Goal: Complete application form: Complete application form

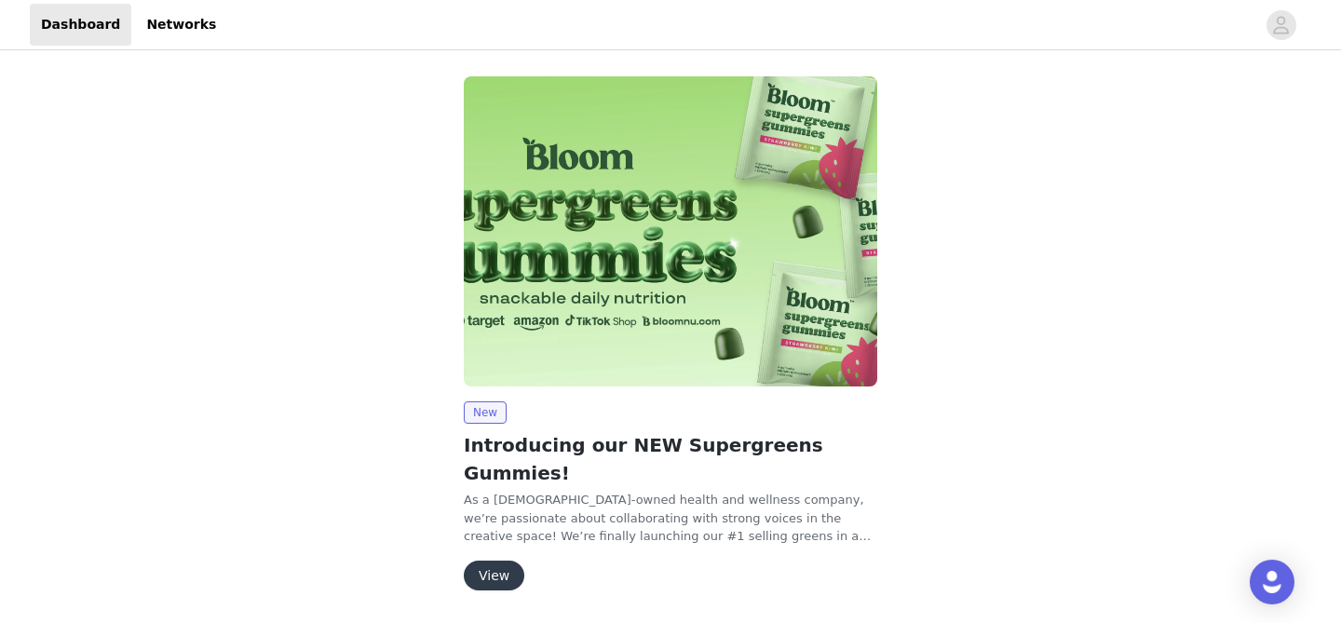
scroll to position [33, 0]
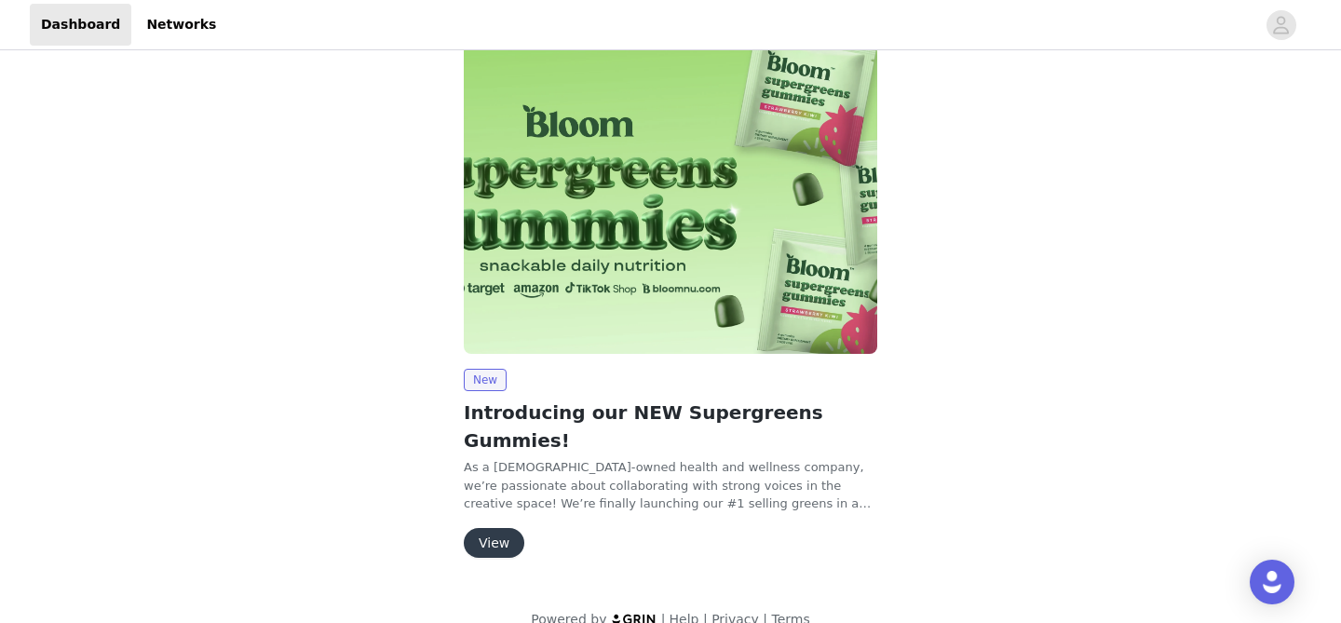
click at [496, 528] on button "View" at bounding box center [494, 543] width 61 height 30
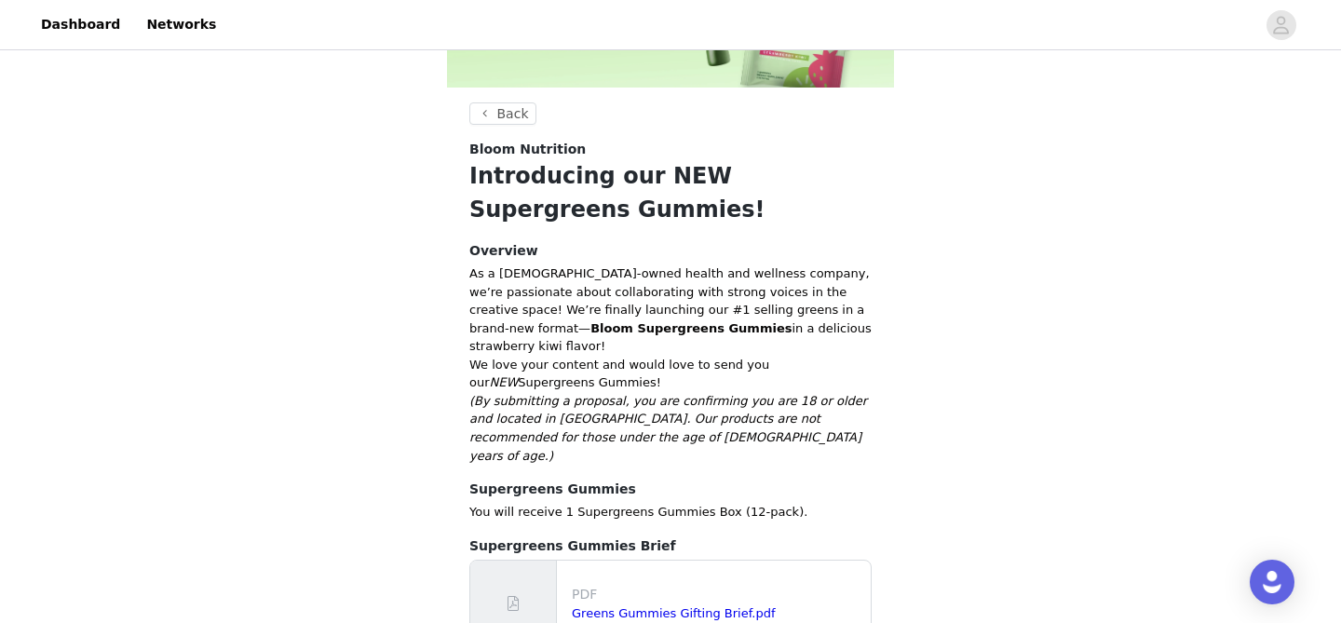
scroll to position [332, 0]
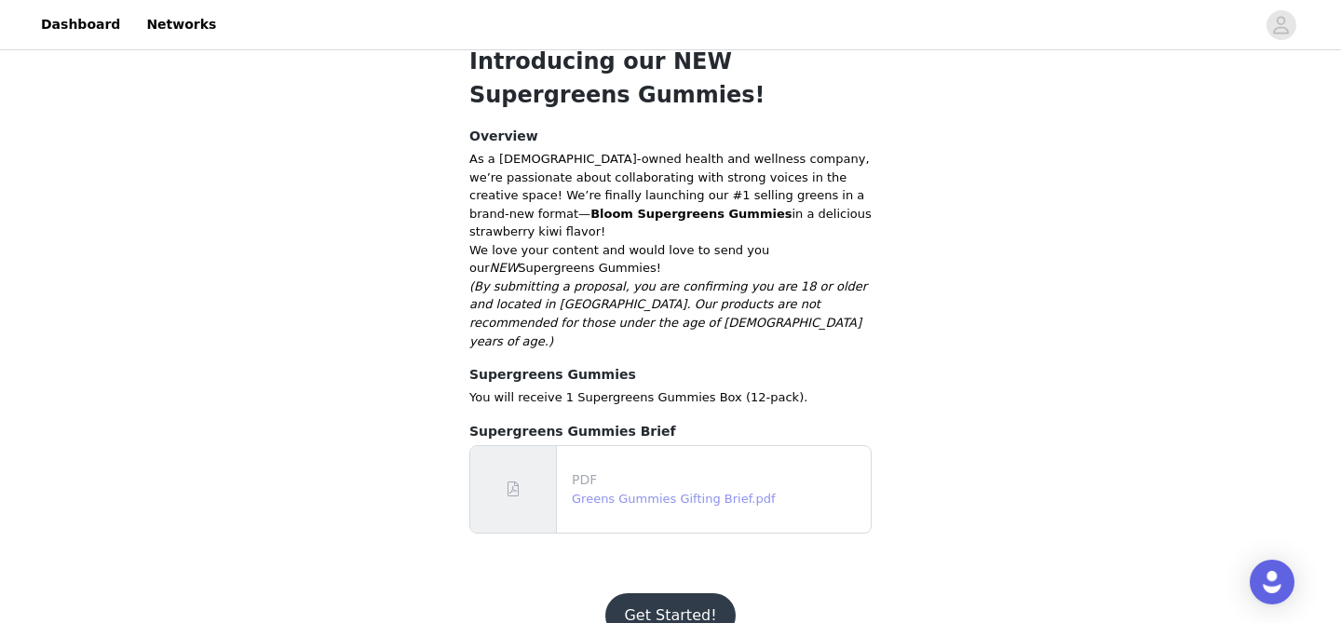
click at [637, 492] on link "Greens Gummies Gifting Brief.pdf" at bounding box center [674, 499] width 204 height 14
click at [680, 593] on button "Get Started!" at bounding box center [669, 615] width 129 height 45
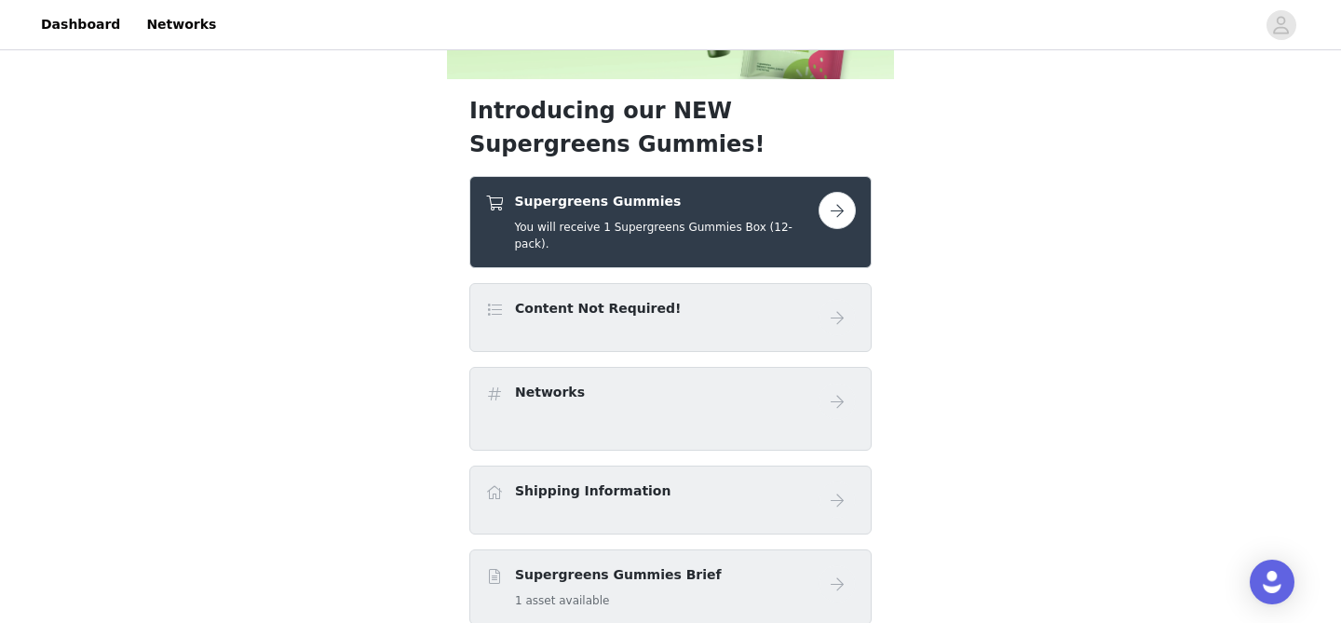
scroll to position [226, 0]
click at [720, 310] on div "Content Not Required!" at bounding box center [670, 316] width 371 height 37
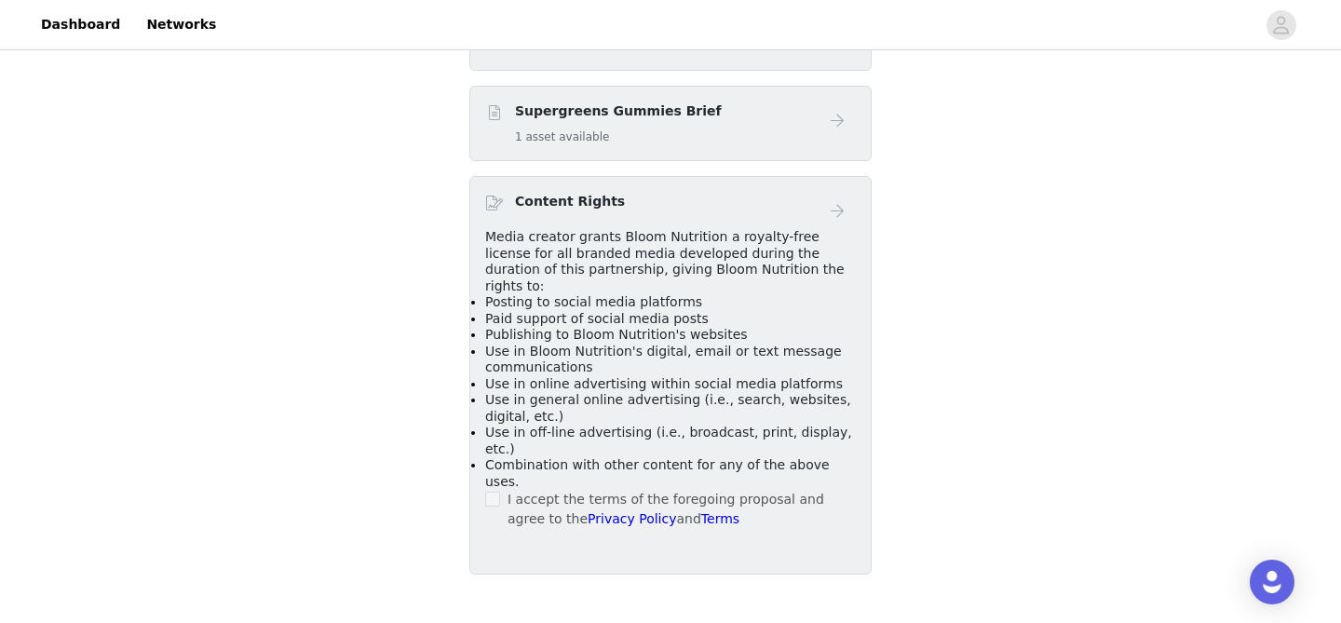
scroll to position [0, 0]
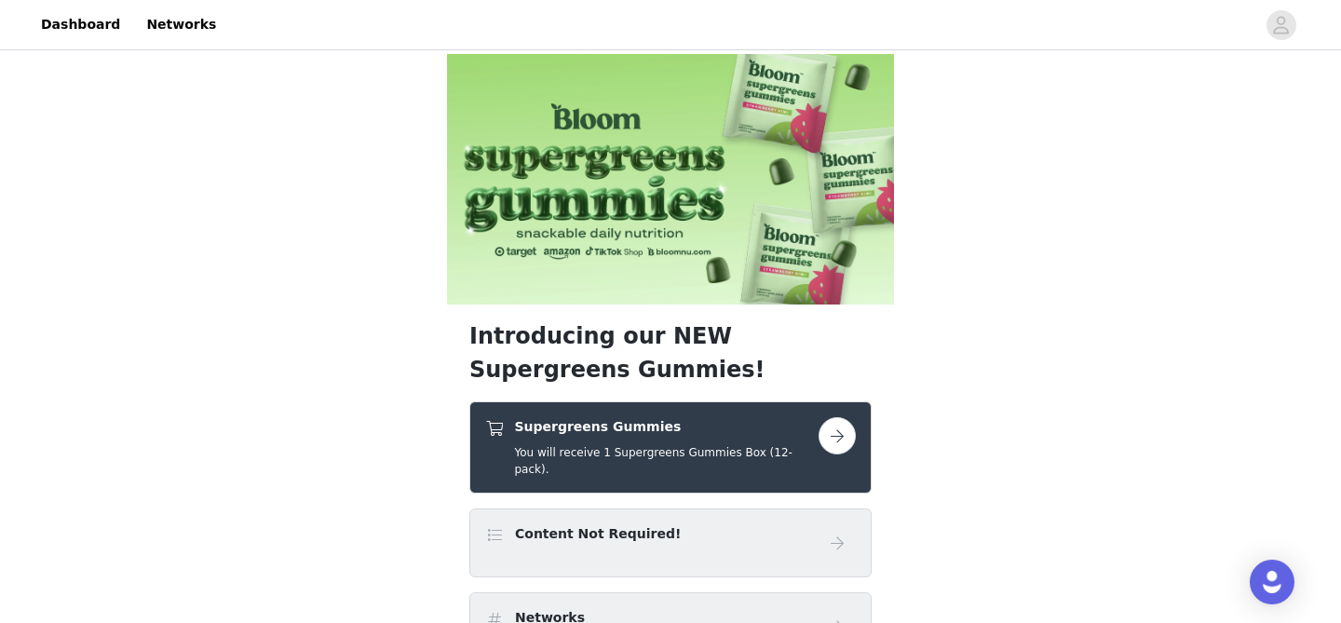
click at [843, 443] on button "button" at bounding box center [837, 435] width 37 height 37
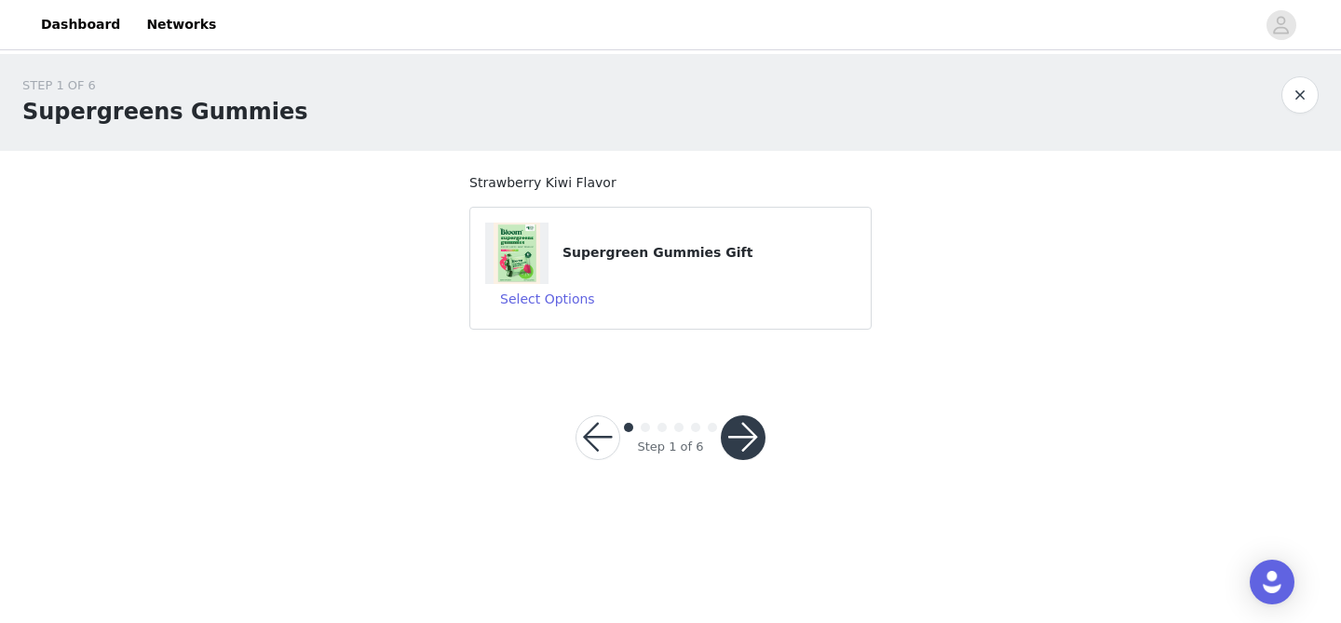
click at [749, 431] on button "button" at bounding box center [743, 437] width 45 height 45
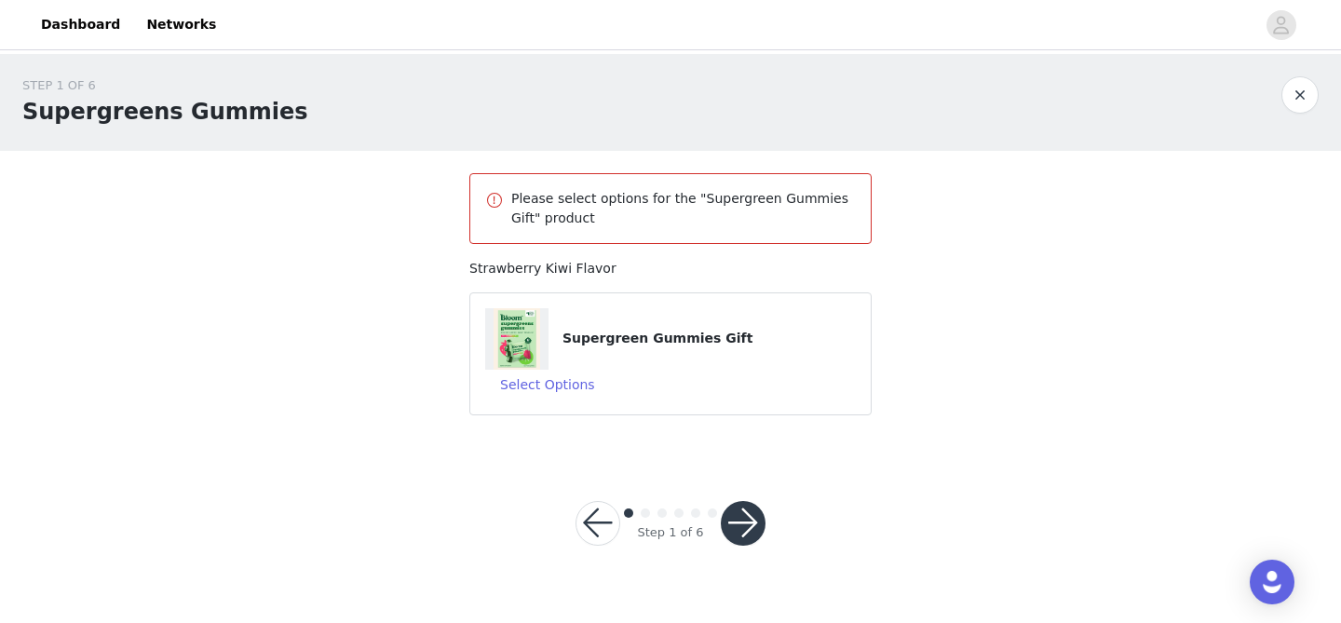
click at [516, 333] on img at bounding box center [517, 338] width 47 height 61
click at [530, 375] on button "Select Options" at bounding box center [547, 385] width 125 height 30
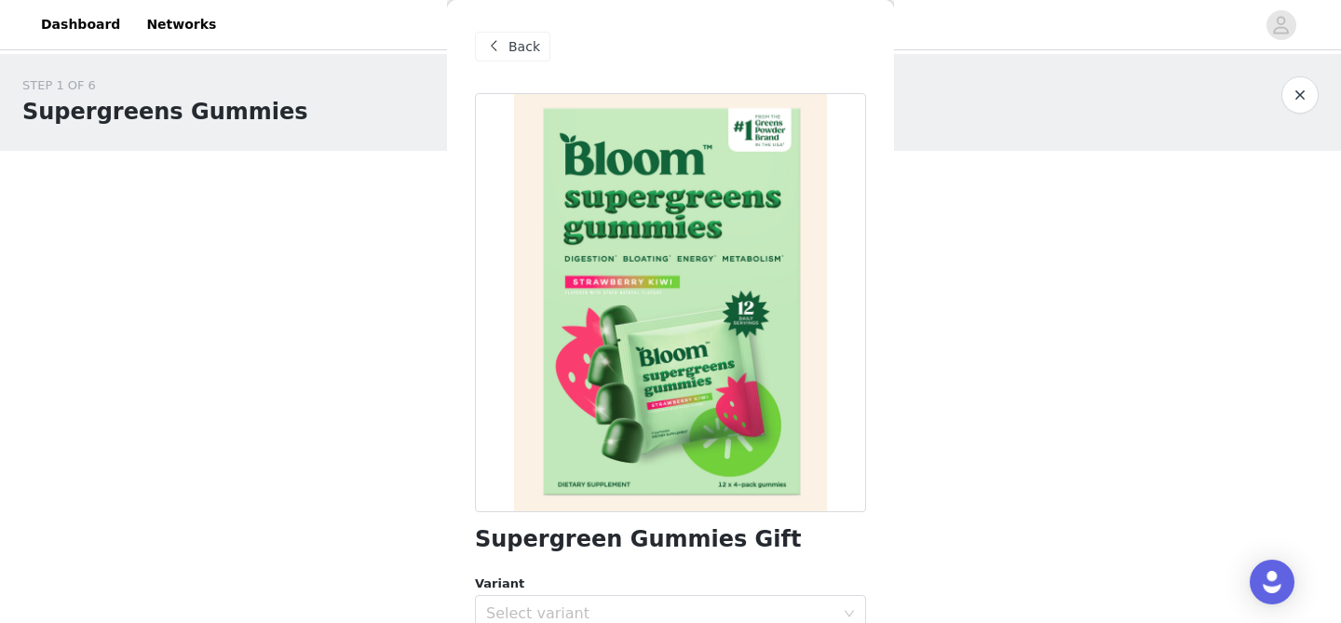
scroll to position [87, 0]
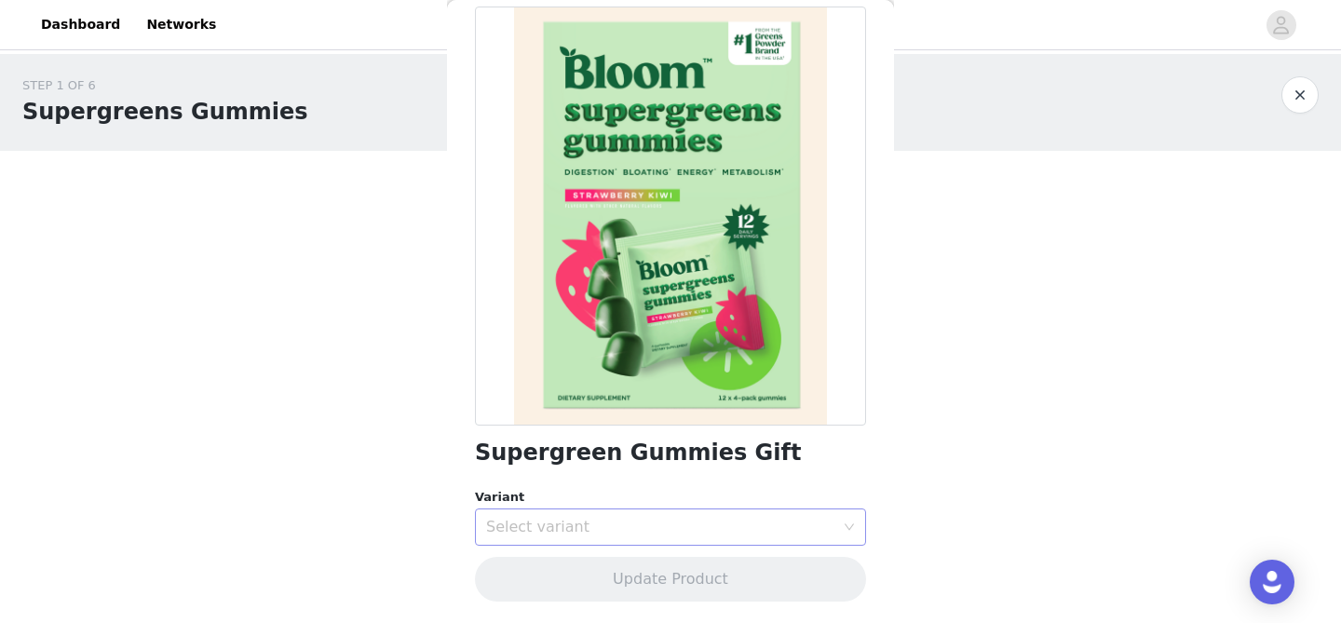
click at [590, 514] on div "Select variant" at bounding box center [664, 526] width 357 height 35
click at [561, 562] on li "Strawberry Kiwi" at bounding box center [670, 567] width 391 height 30
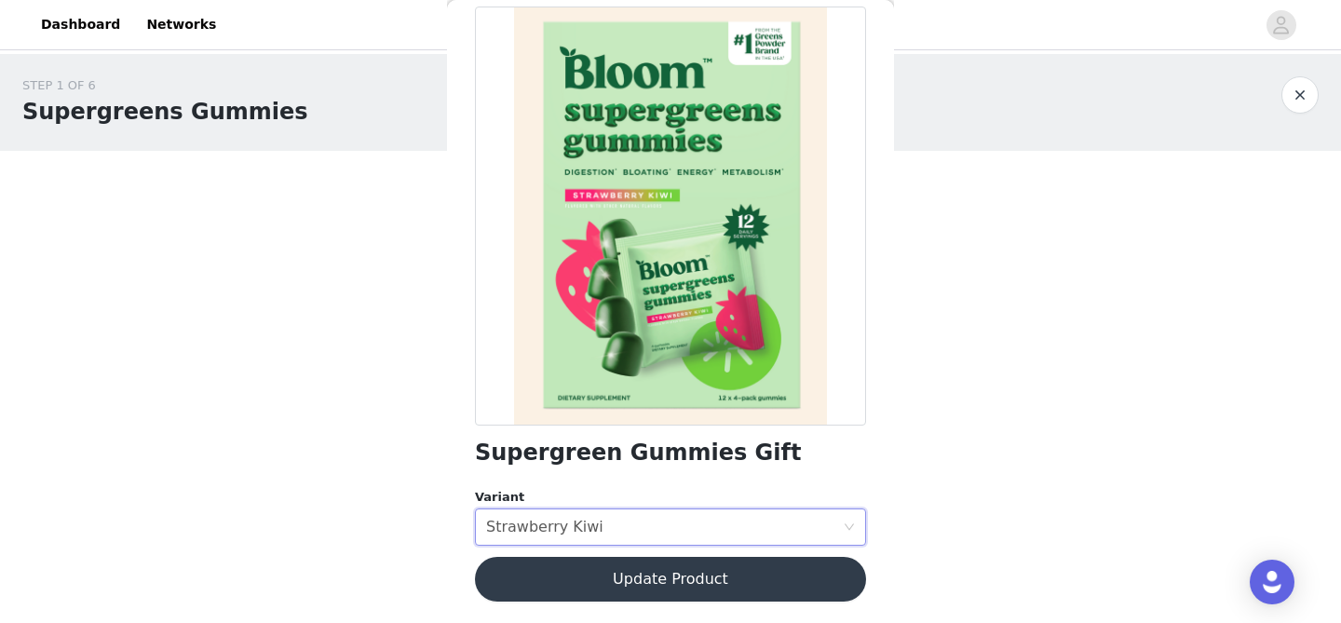
click at [621, 576] on button "Update Product" at bounding box center [670, 579] width 391 height 45
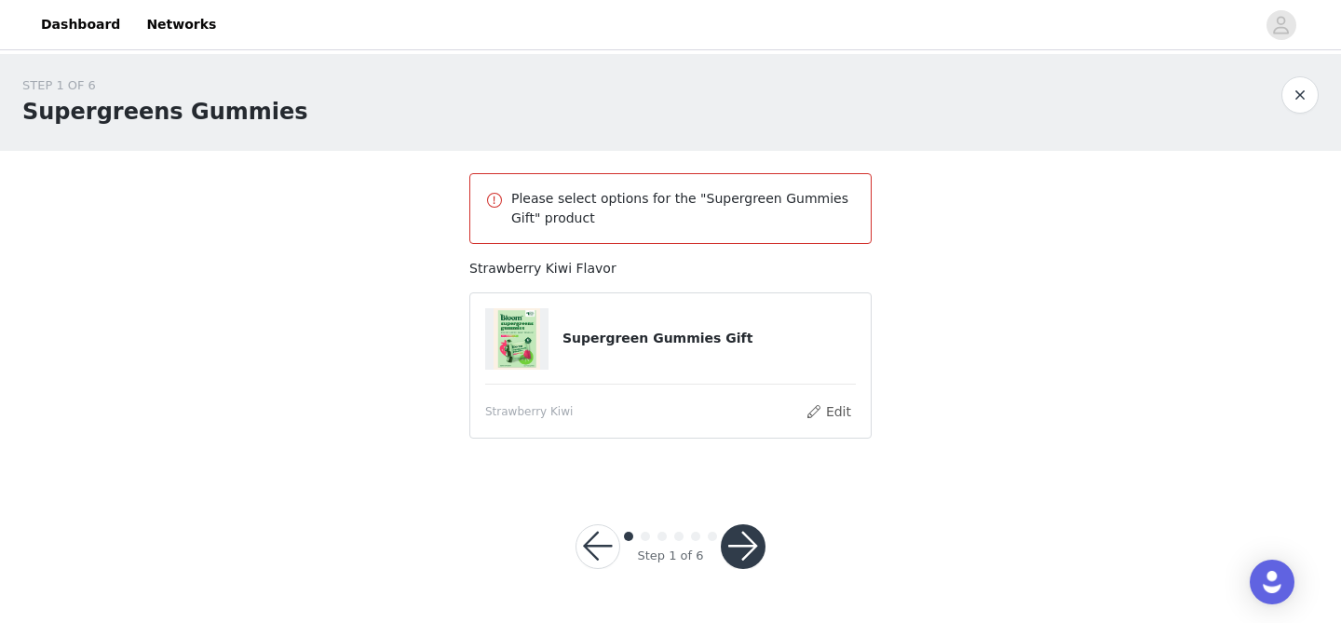
click at [745, 550] on button "button" at bounding box center [743, 546] width 45 height 45
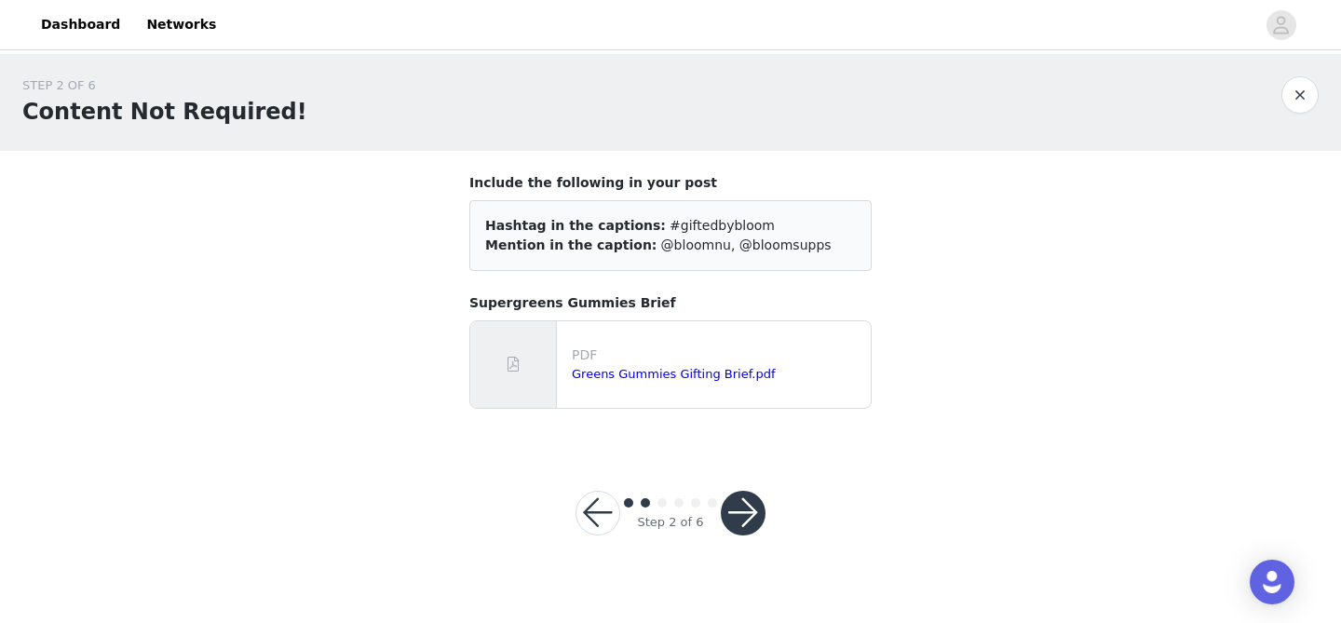
click at [740, 499] on button "button" at bounding box center [743, 513] width 45 height 45
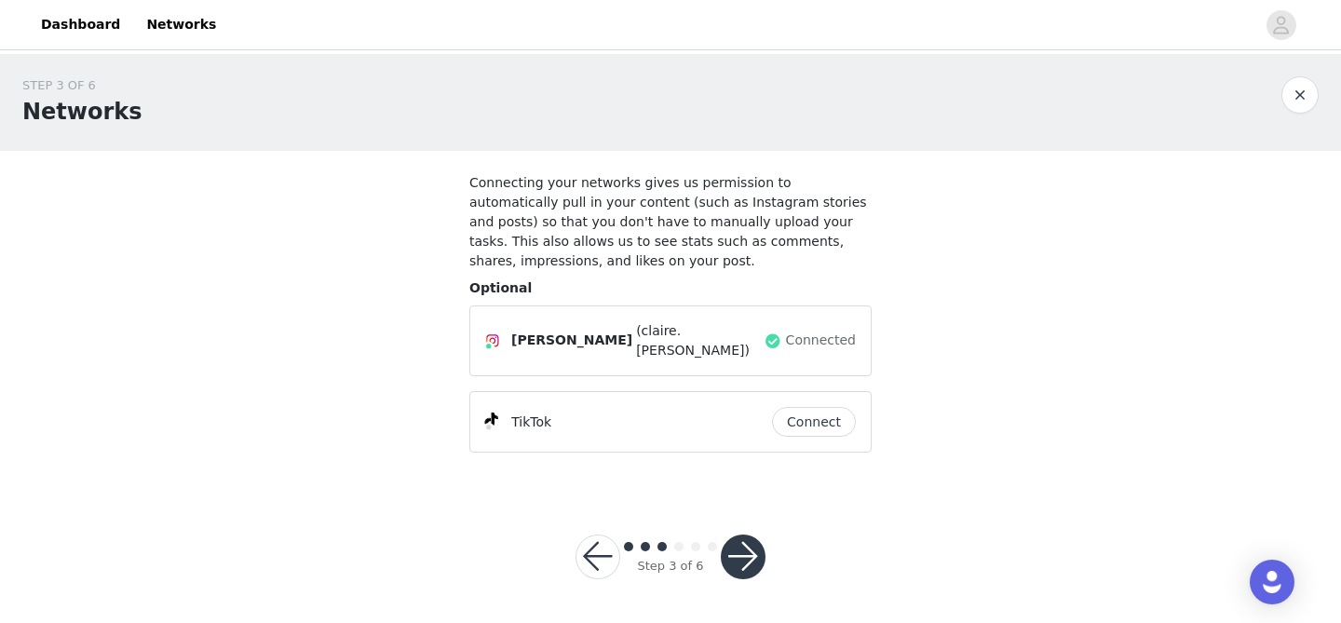
click at [800, 411] on button "Connect" at bounding box center [814, 422] width 84 height 30
click at [759, 541] on button "button" at bounding box center [743, 557] width 45 height 45
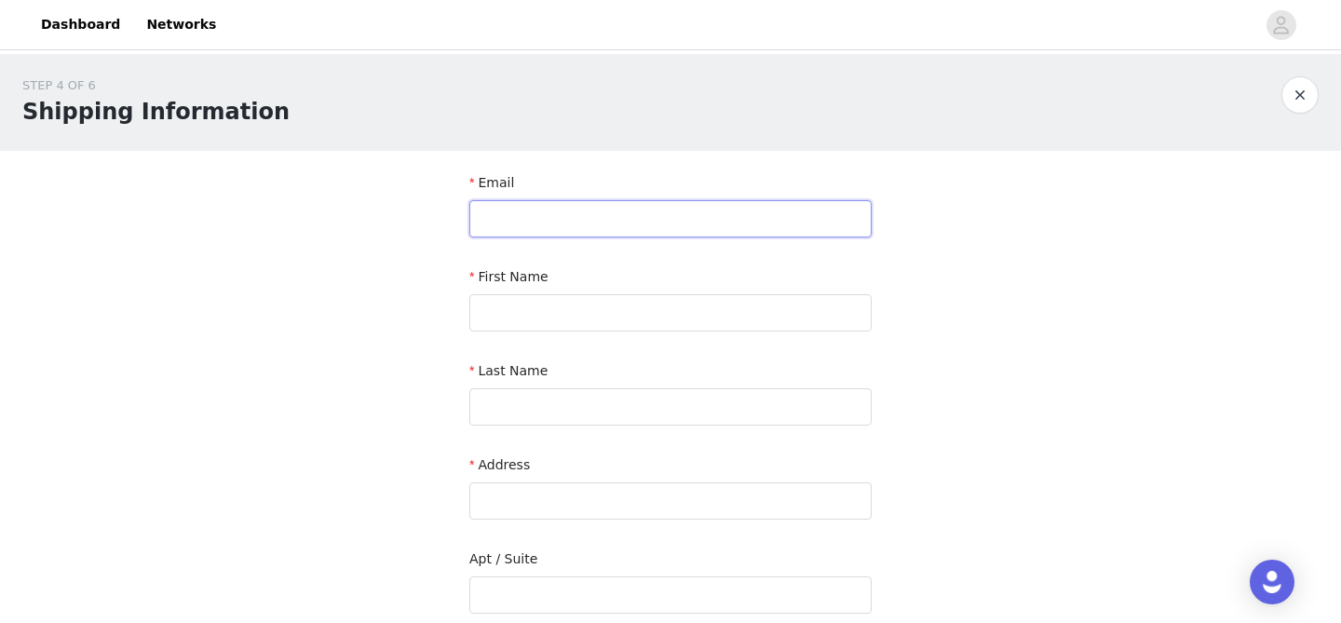
click at [512, 233] on input "text" at bounding box center [670, 218] width 402 height 37
type input "[EMAIL_ADDRESS][DOMAIN_NAME]"
click at [521, 313] on input "text" at bounding box center [670, 312] width 402 height 37
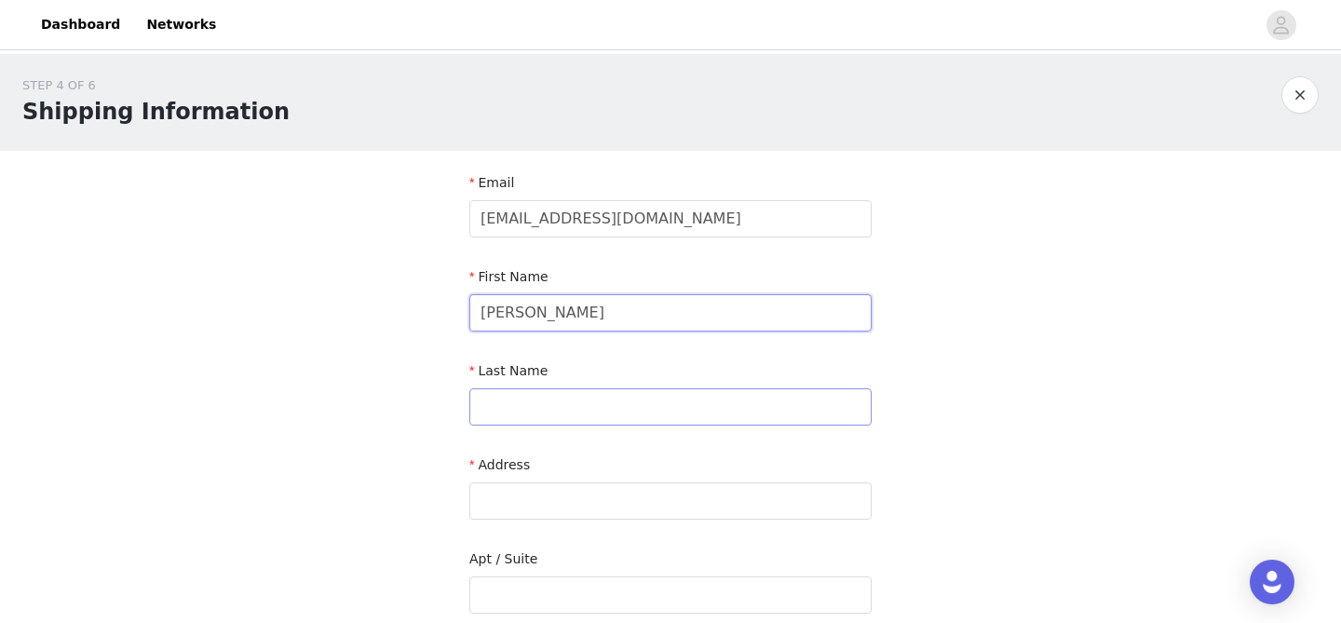
type input "[PERSON_NAME]"
click at [522, 424] on input "text" at bounding box center [670, 406] width 402 height 37
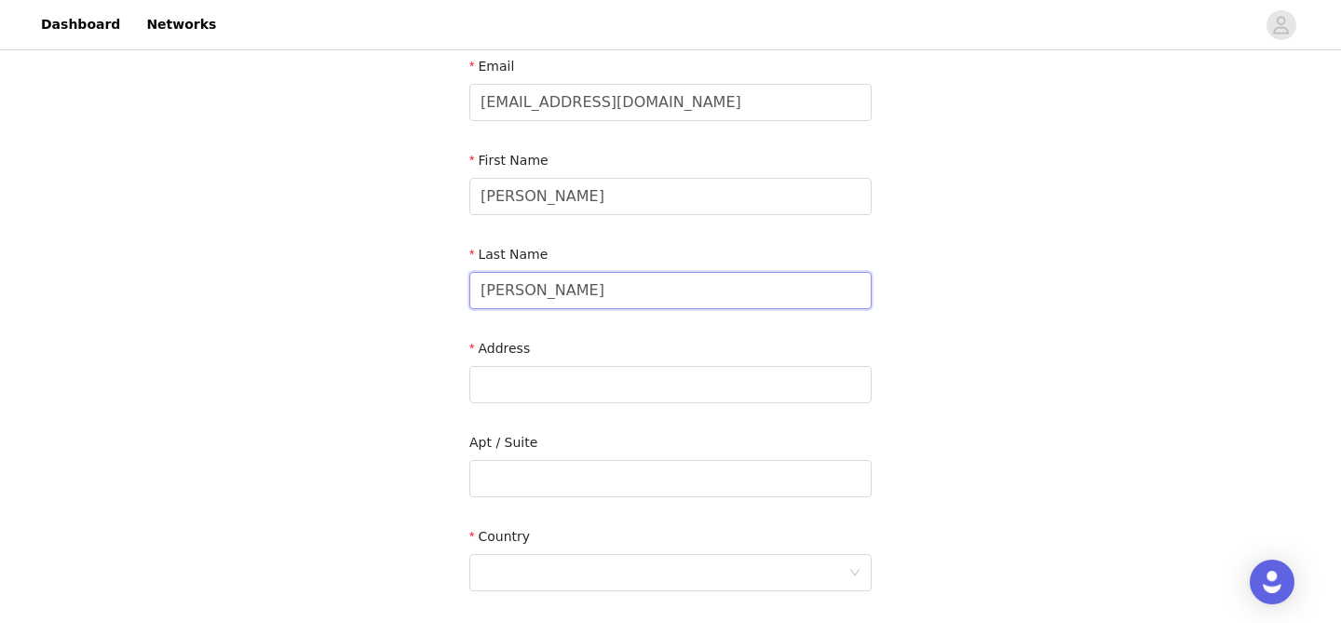
scroll to position [120, 0]
type input "[PERSON_NAME]"
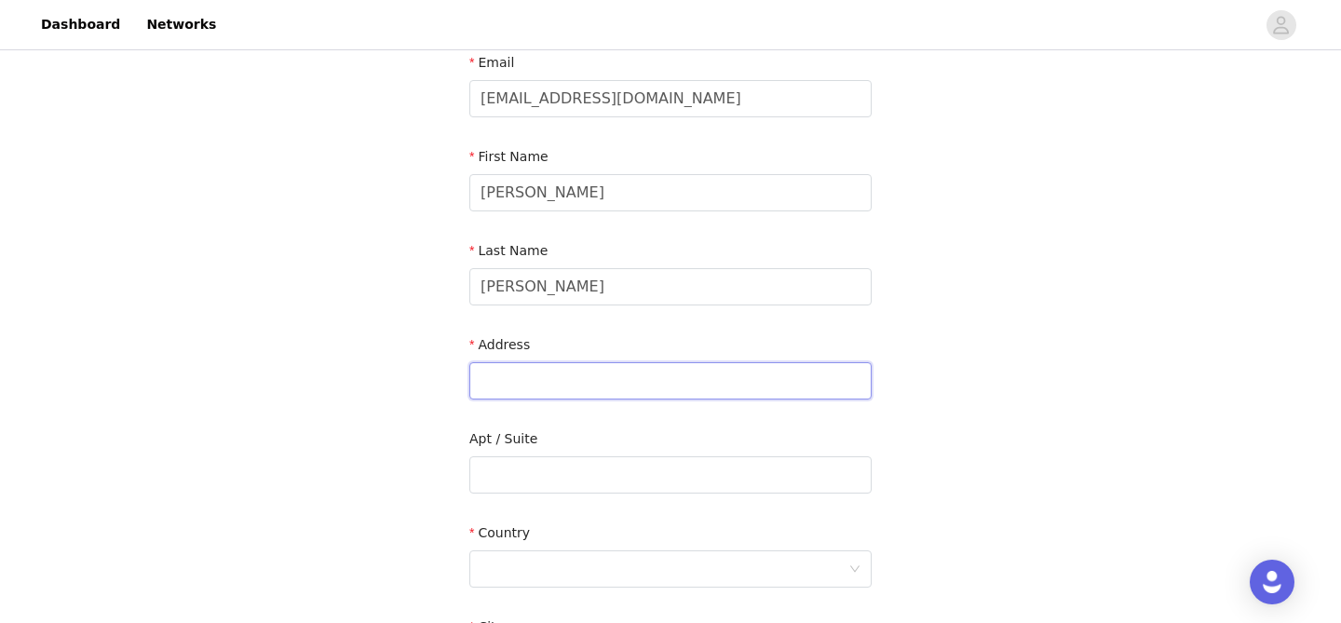
click at [509, 396] on input "text" at bounding box center [670, 380] width 402 height 37
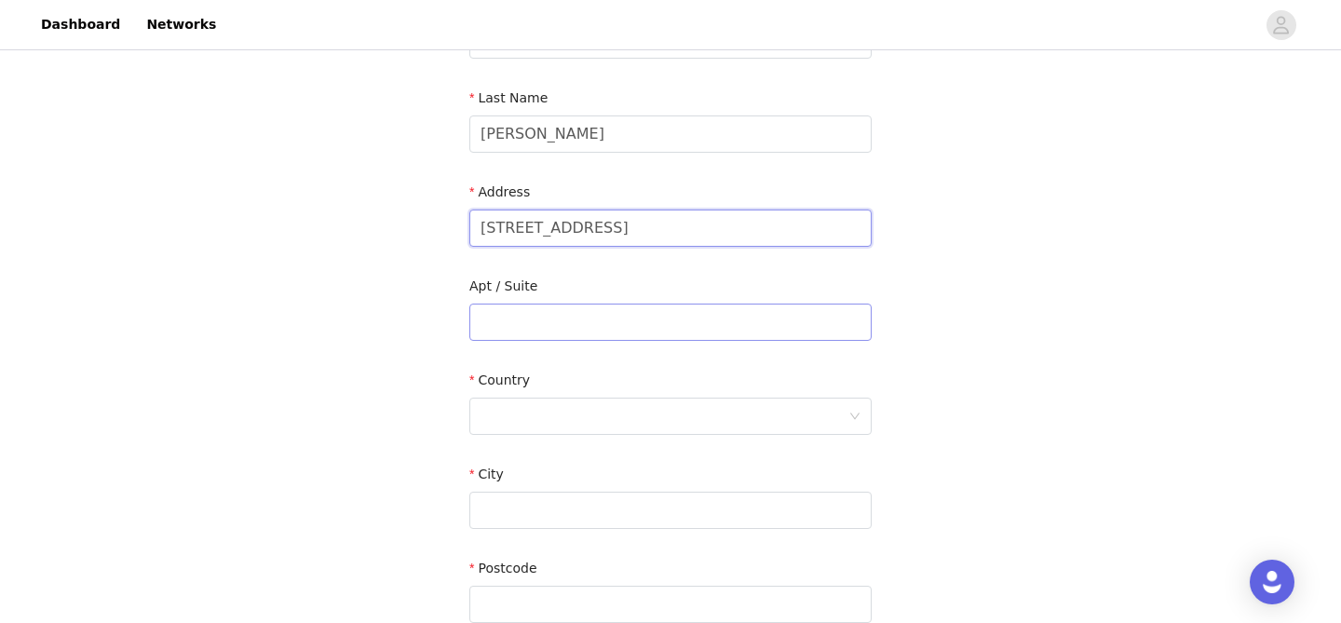
scroll to position [313, 0]
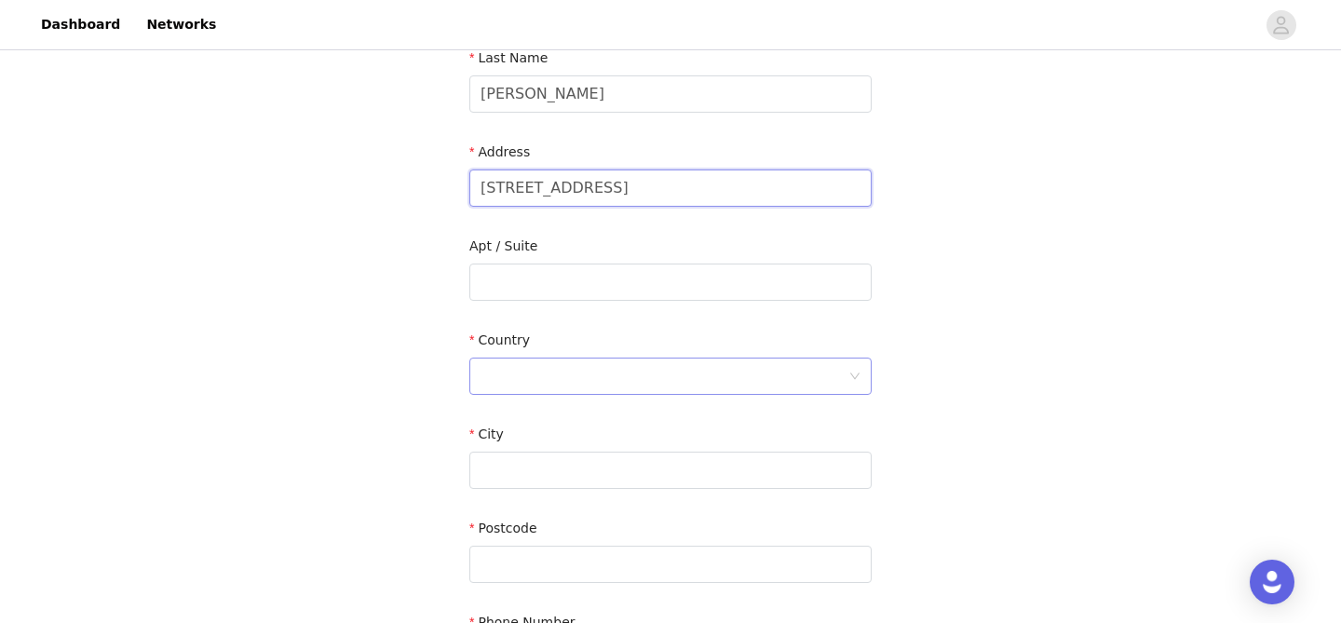
type input "[STREET_ADDRESS]"
click at [520, 374] on div at bounding box center [665, 376] width 368 height 35
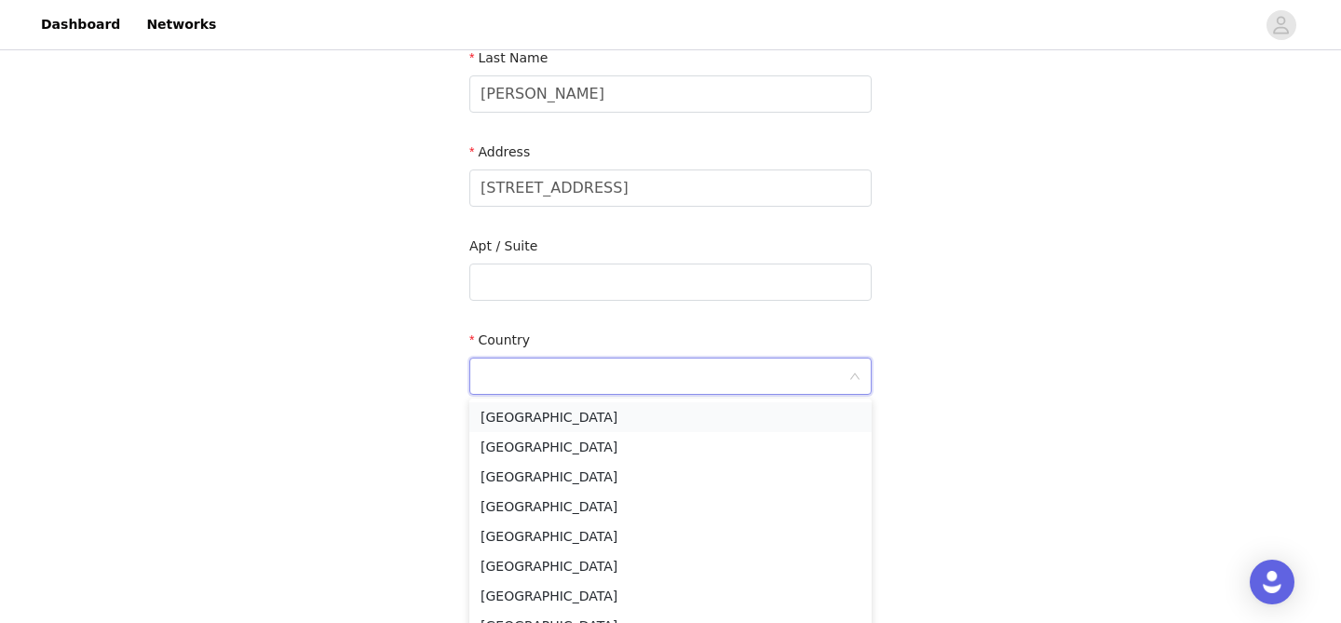
click at [521, 427] on li "[GEOGRAPHIC_DATA]" at bounding box center [670, 417] width 402 height 30
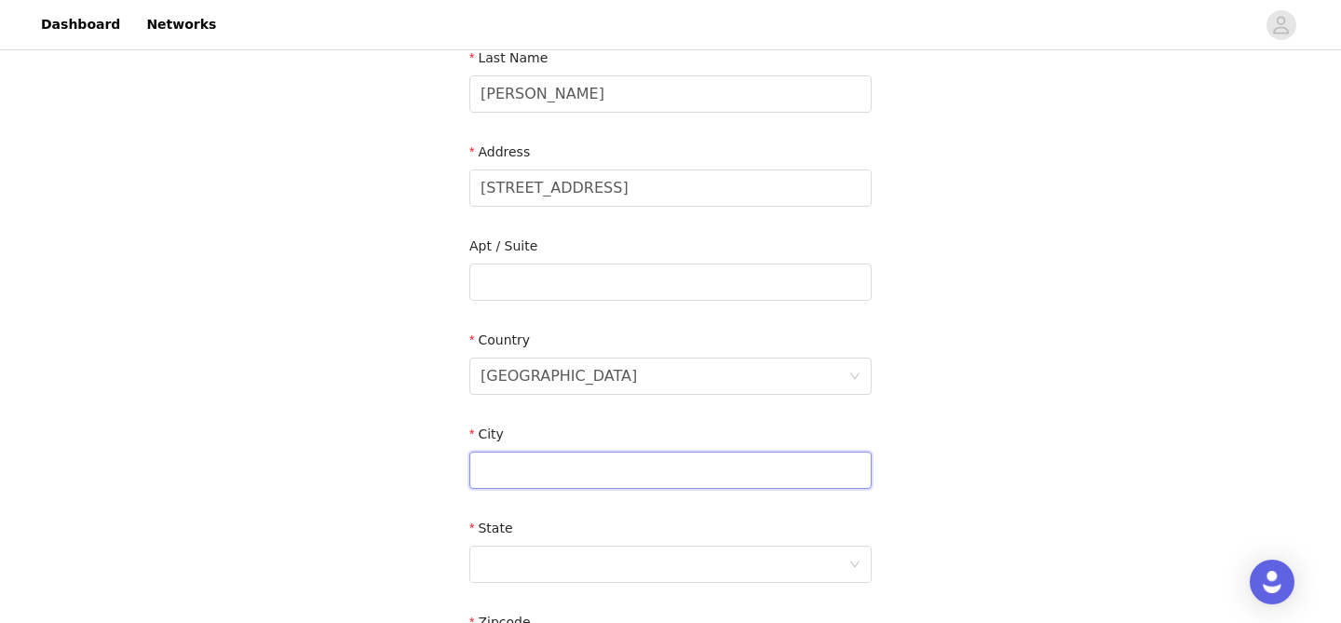
click at [527, 464] on input "text" at bounding box center [670, 470] width 402 height 37
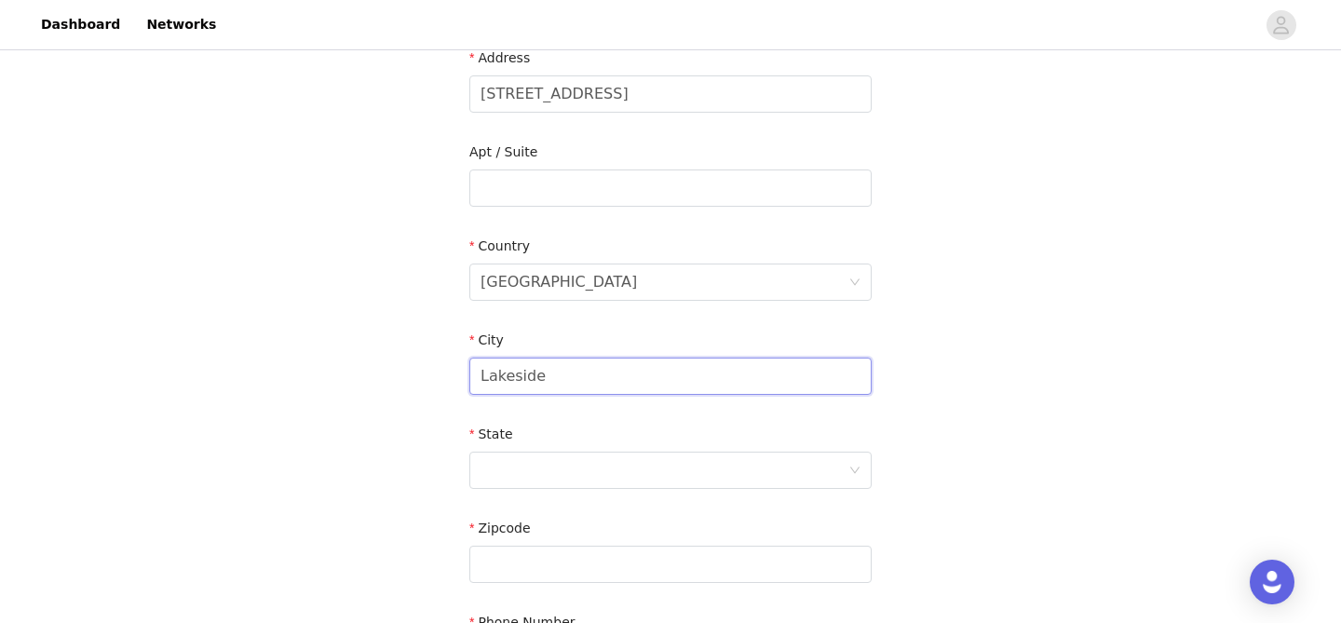
scroll to position [408, 0]
type input "Lakeside"
click at [530, 476] on div at bounding box center [665, 469] width 368 height 35
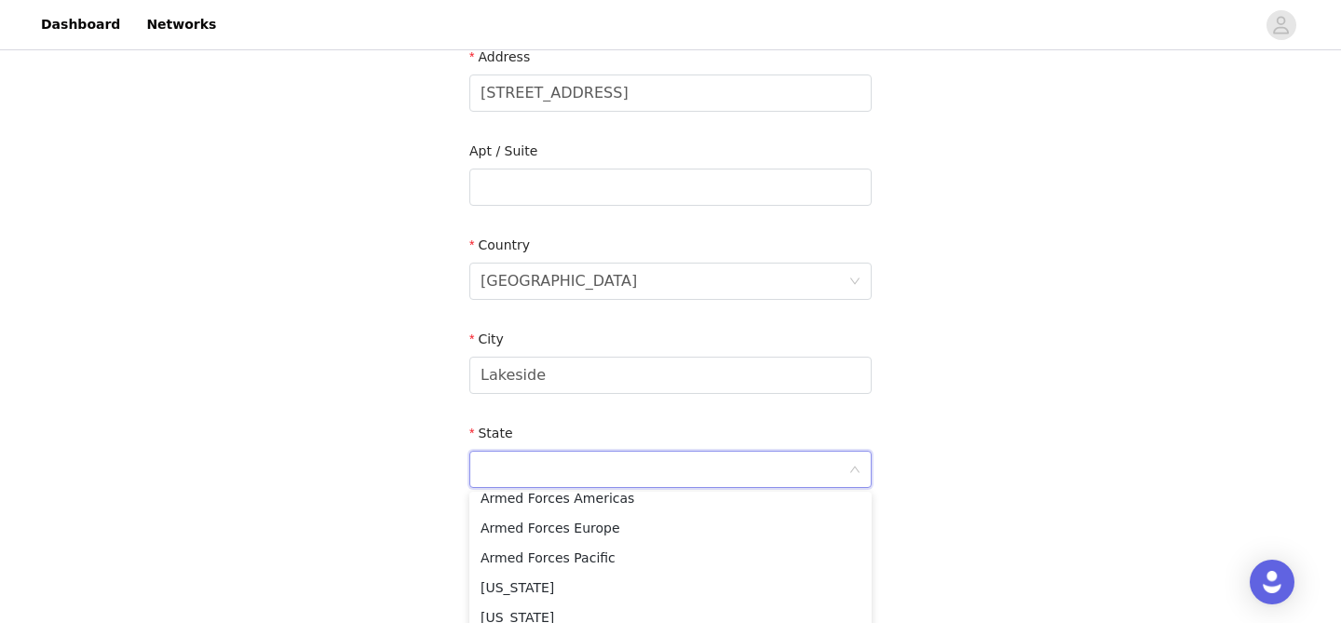
scroll to position [217, 0]
click at [529, 541] on li "[US_STATE]" at bounding box center [670, 532] width 402 height 30
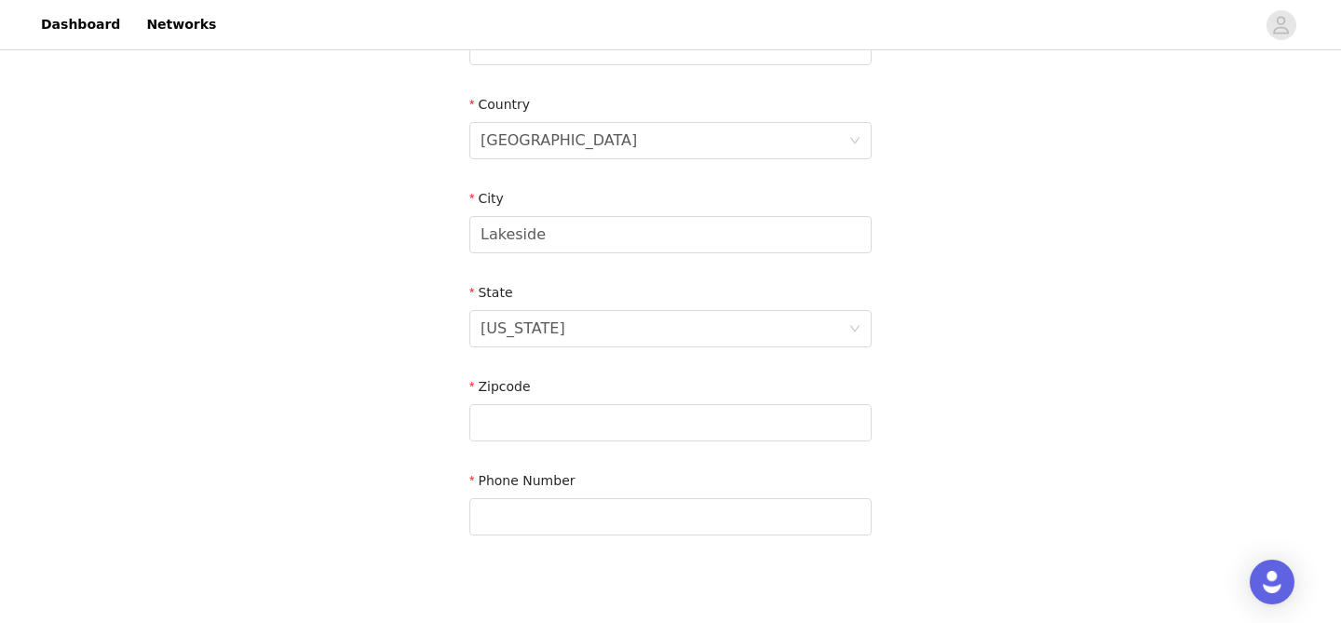
scroll to position [549, 0]
click at [505, 428] on input "text" at bounding box center [670, 421] width 402 height 37
type input "92040"
click at [522, 511] on input "text" at bounding box center [670, 515] width 402 height 37
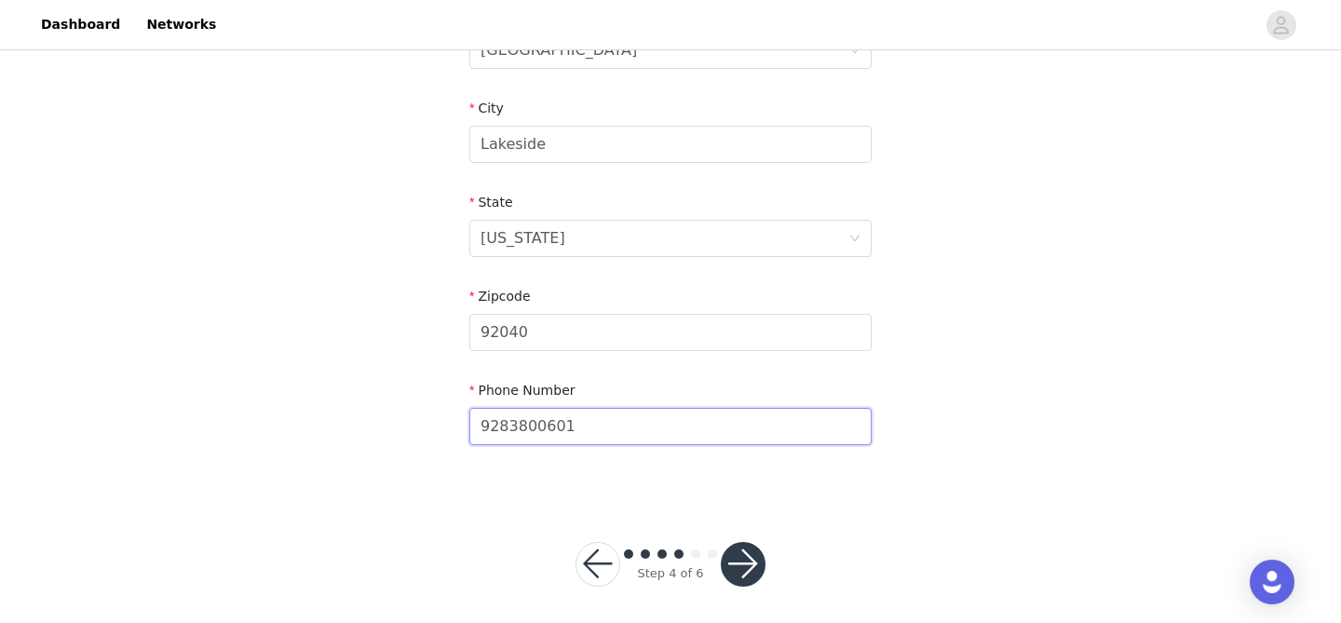
scroll to position [646, 0]
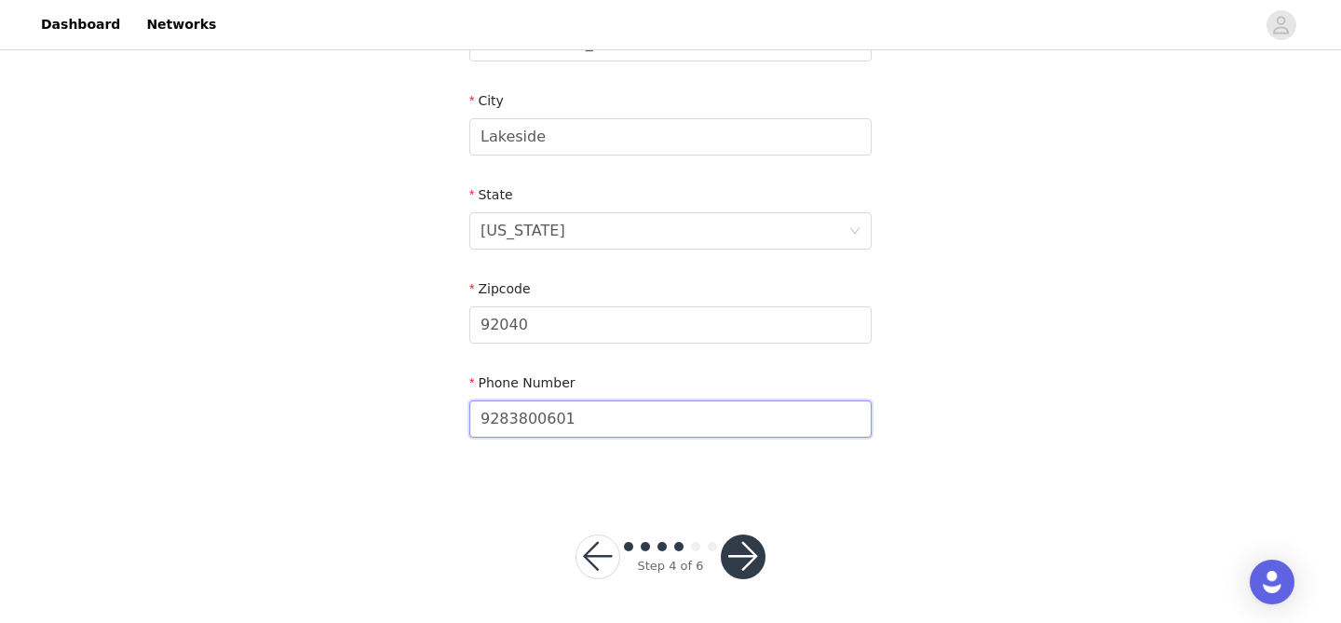
type input "9283800601"
click at [764, 555] on button "button" at bounding box center [743, 557] width 45 height 45
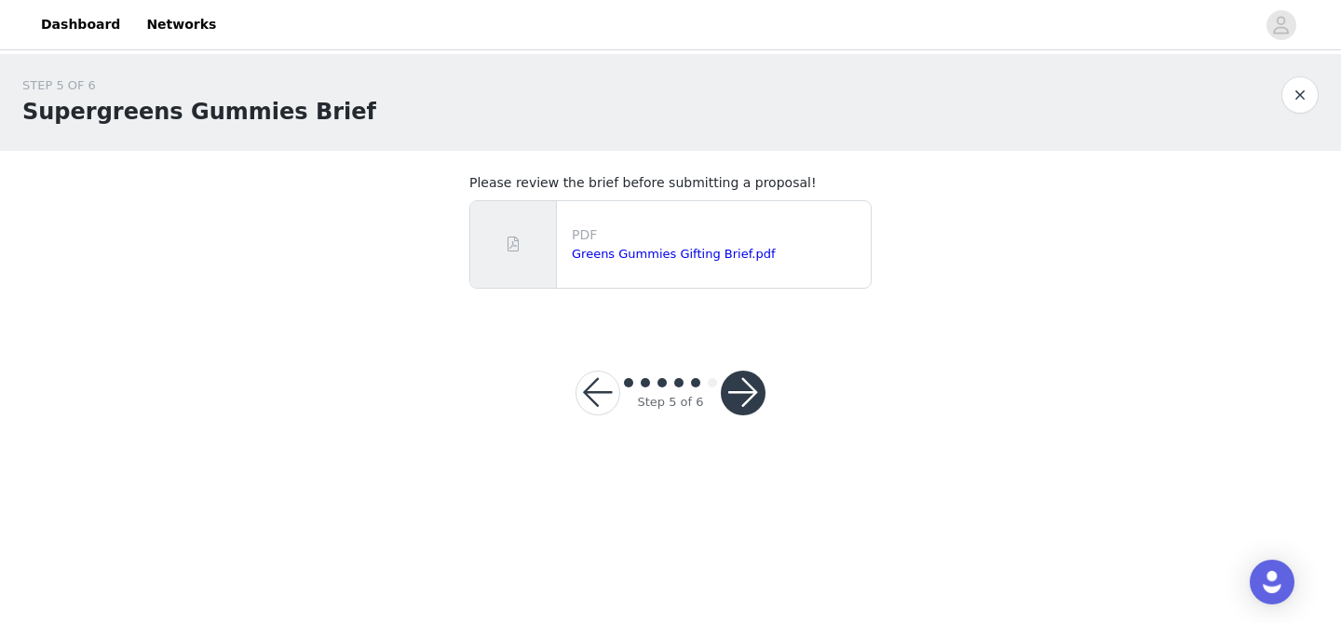
click at [752, 399] on button "button" at bounding box center [743, 393] width 45 height 45
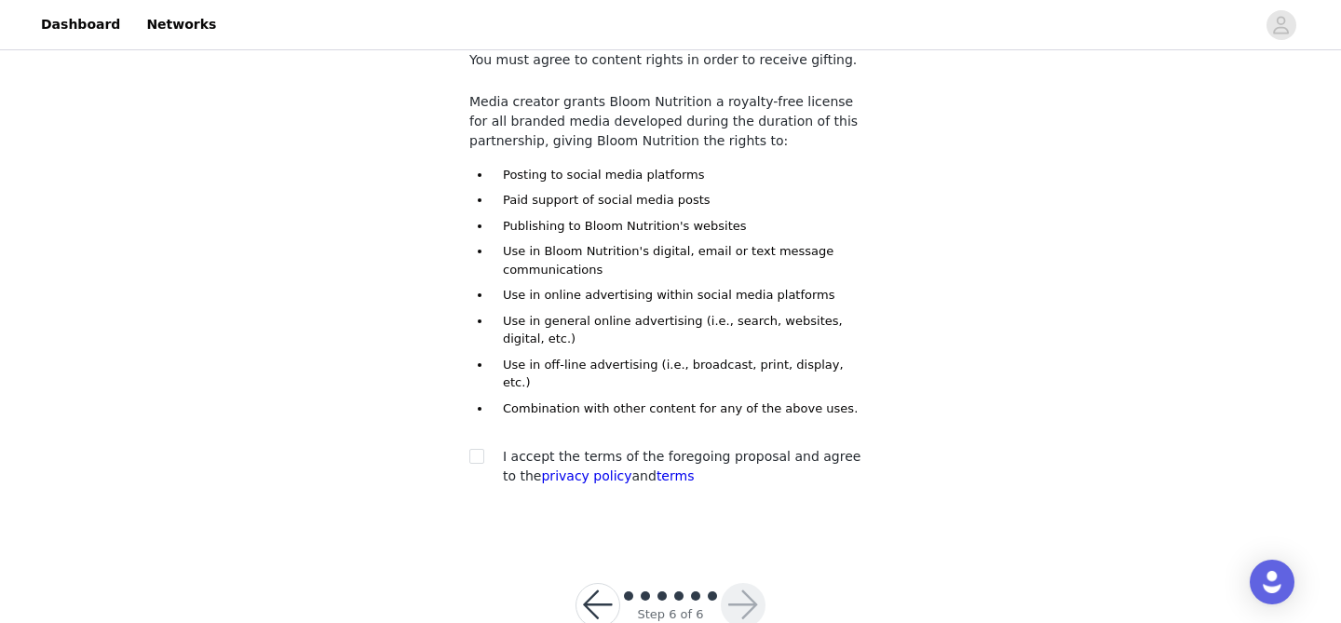
scroll to position [154, 0]
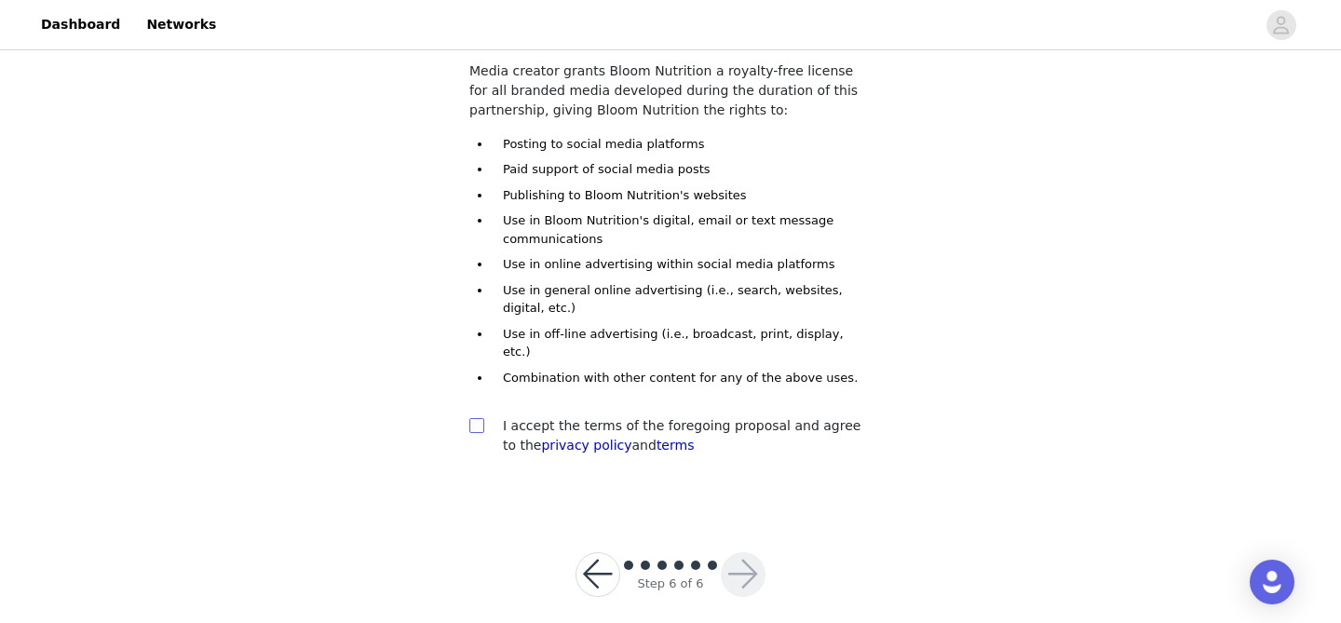
click at [471, 418] on input "checkbox" at bounding box center [475, 424] width 13 height 13
checkbox input "true"
click at [735, 552] on button "button" at bounding box center [743, 574] width 45 height 45
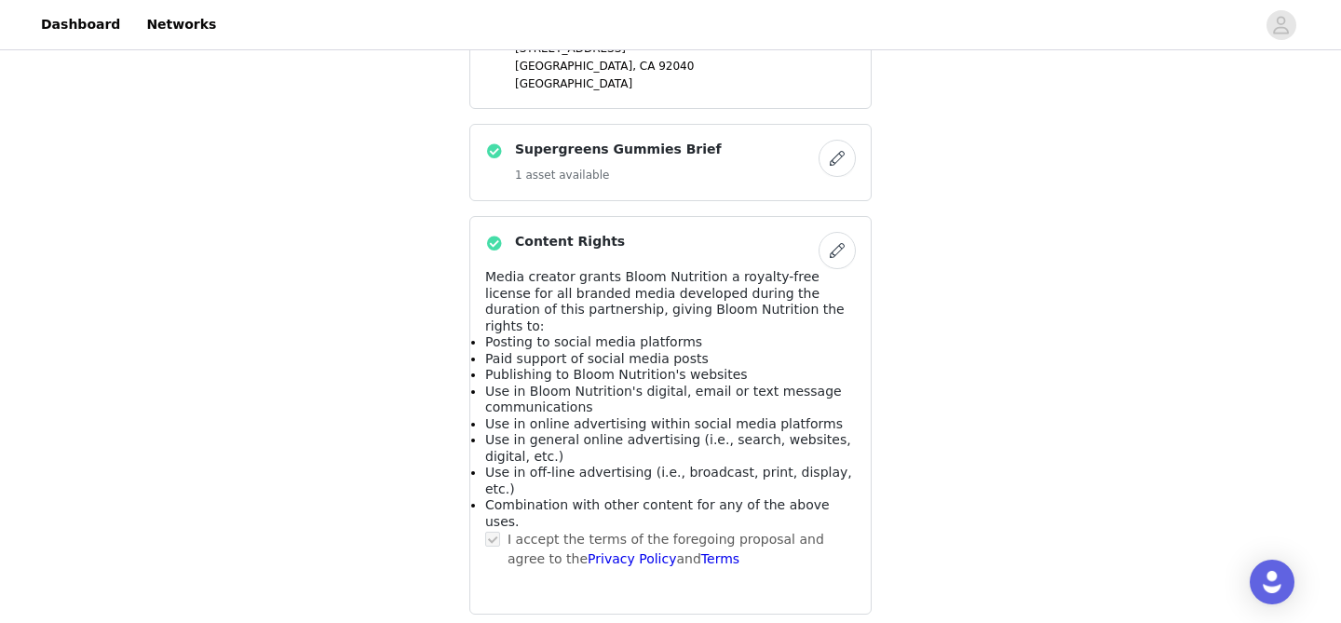
scroll to position [977, 0]
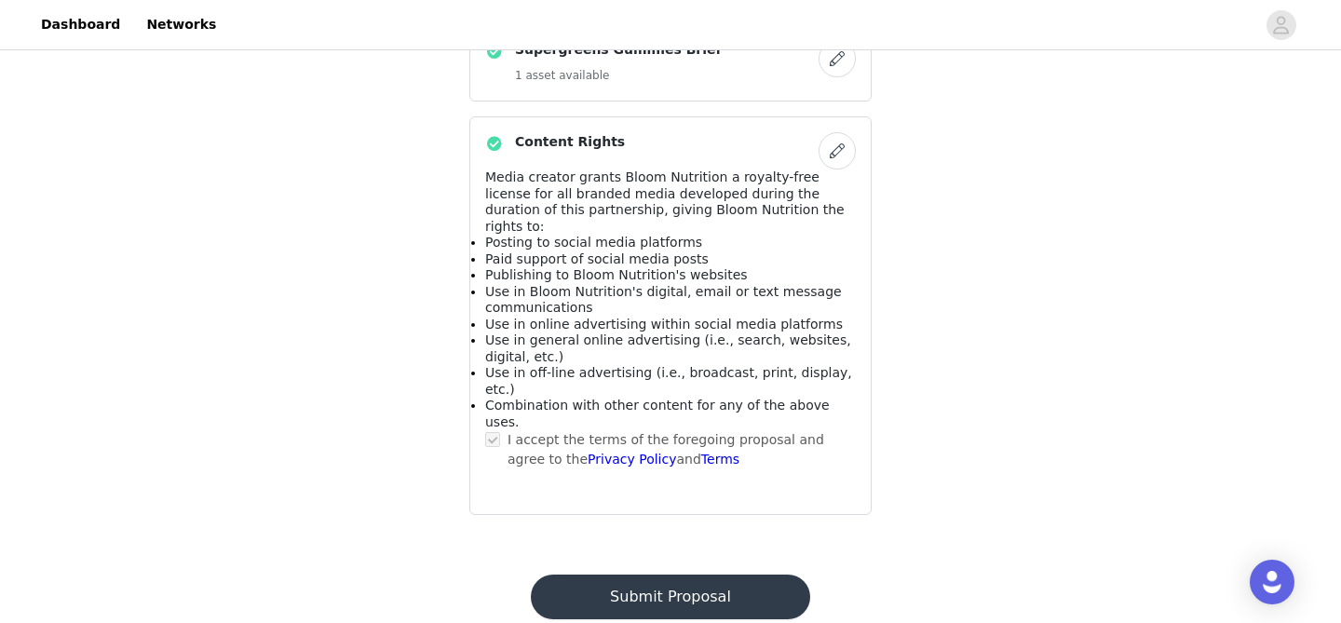
click at [657, 575] on button "Submit Proposal" at bounding box center [670, 597] width 278 height 45
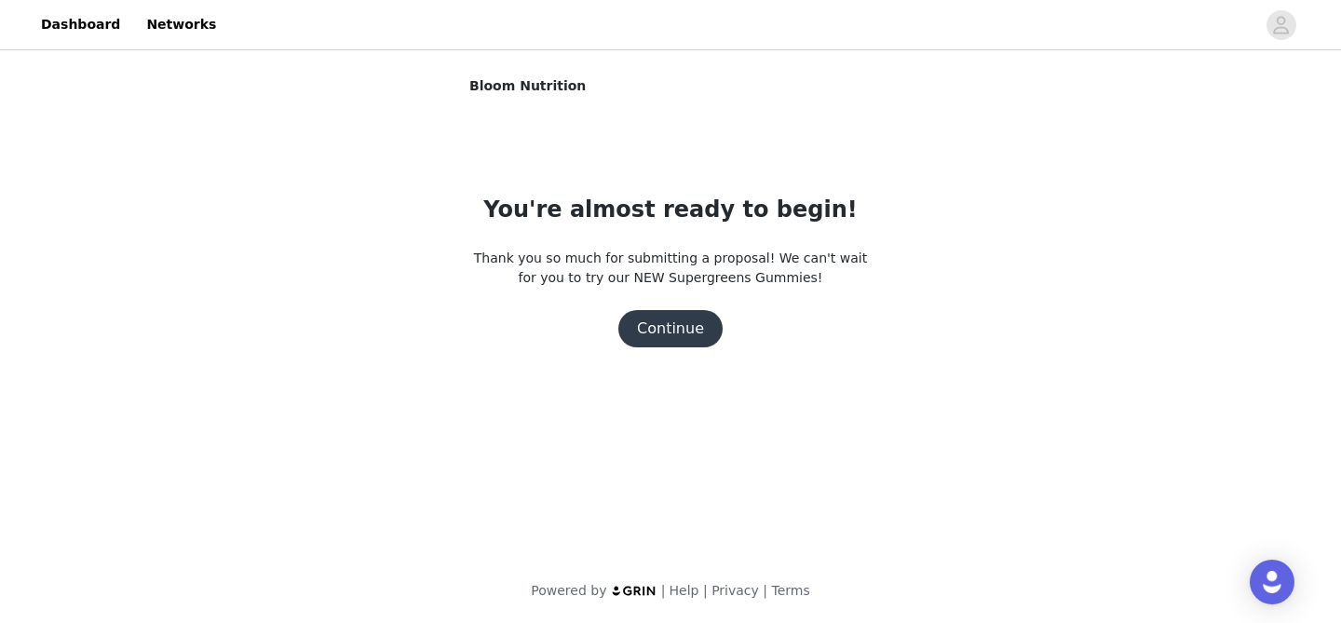
scroll to position [0, 0]
click at [677, 336] on button "Continue" at bounding box center [670, 328] width 104 height 37
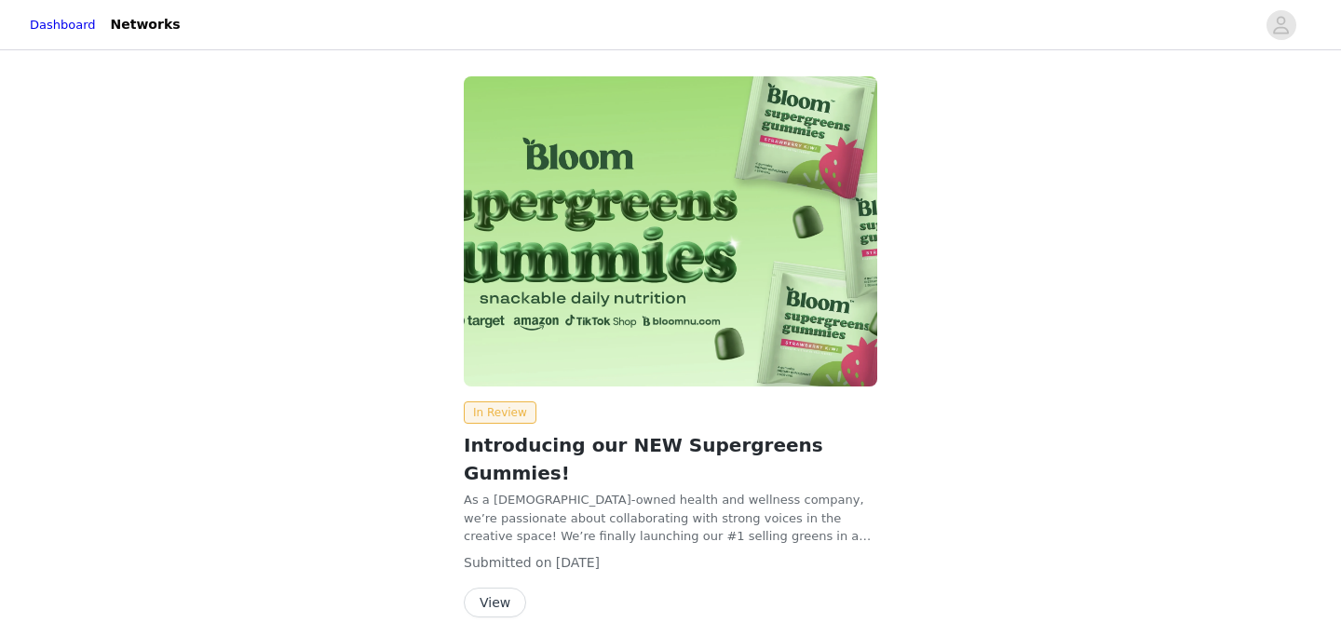
scroll to position [60, 0]
